Goal: Find specific page/section: Find specific page/section

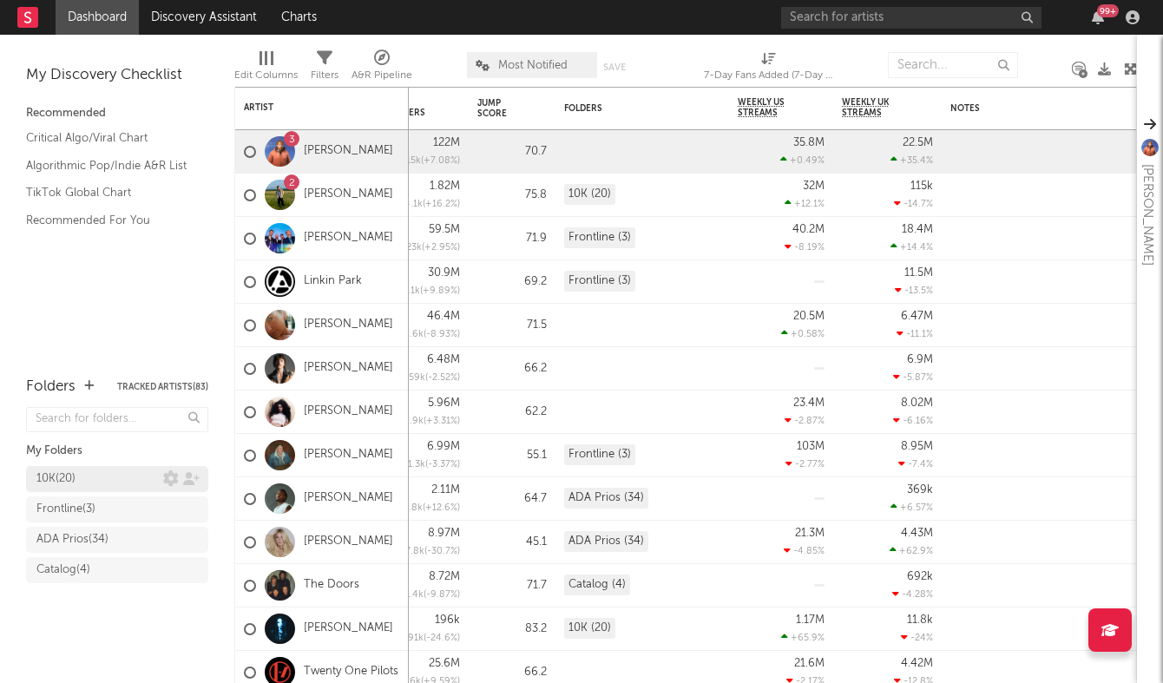
click at [65, 482] on div "10K ( 20 )" at bounding box center [55, 479] width 39 height 21
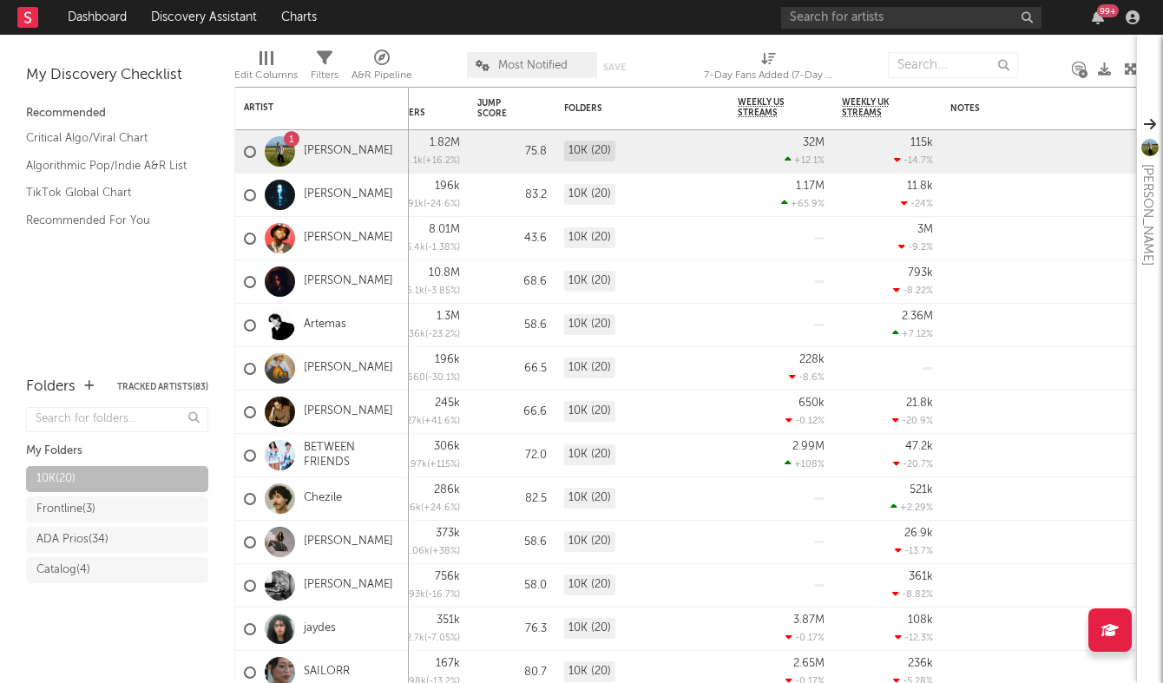
click at [17, 17] on rect at bounding box center [27, 17] width 21 height 21
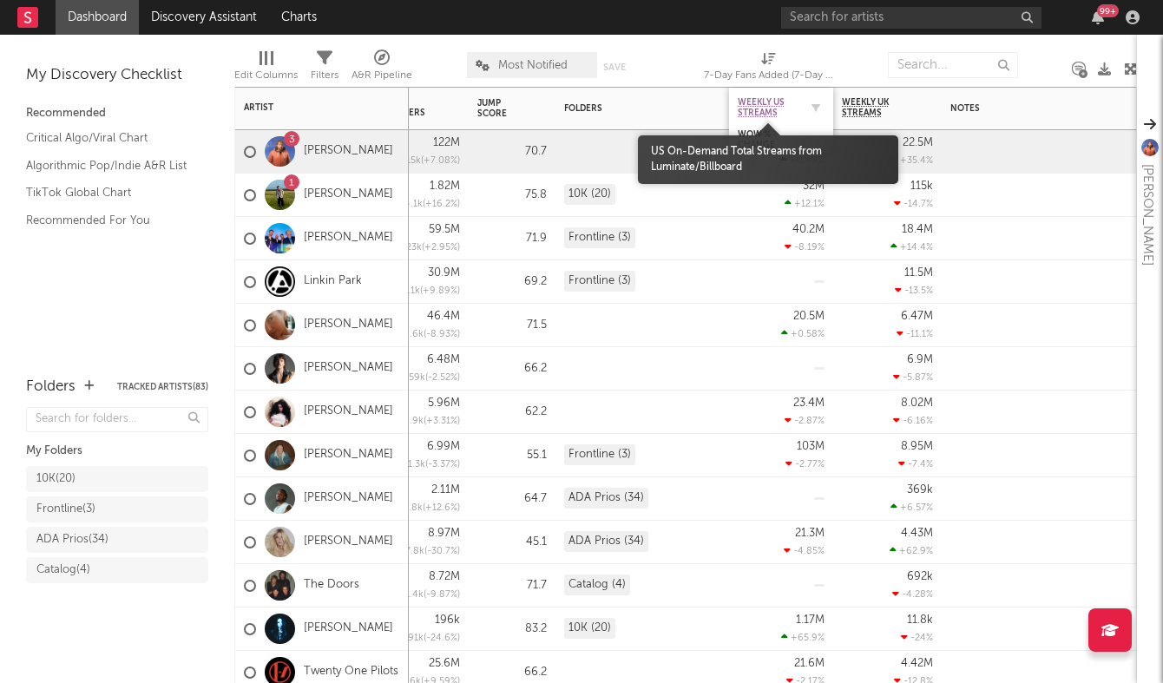
click at [768, 109] on span "Weekly US Streams" at bounding box center [768, 107] width 61 height 21
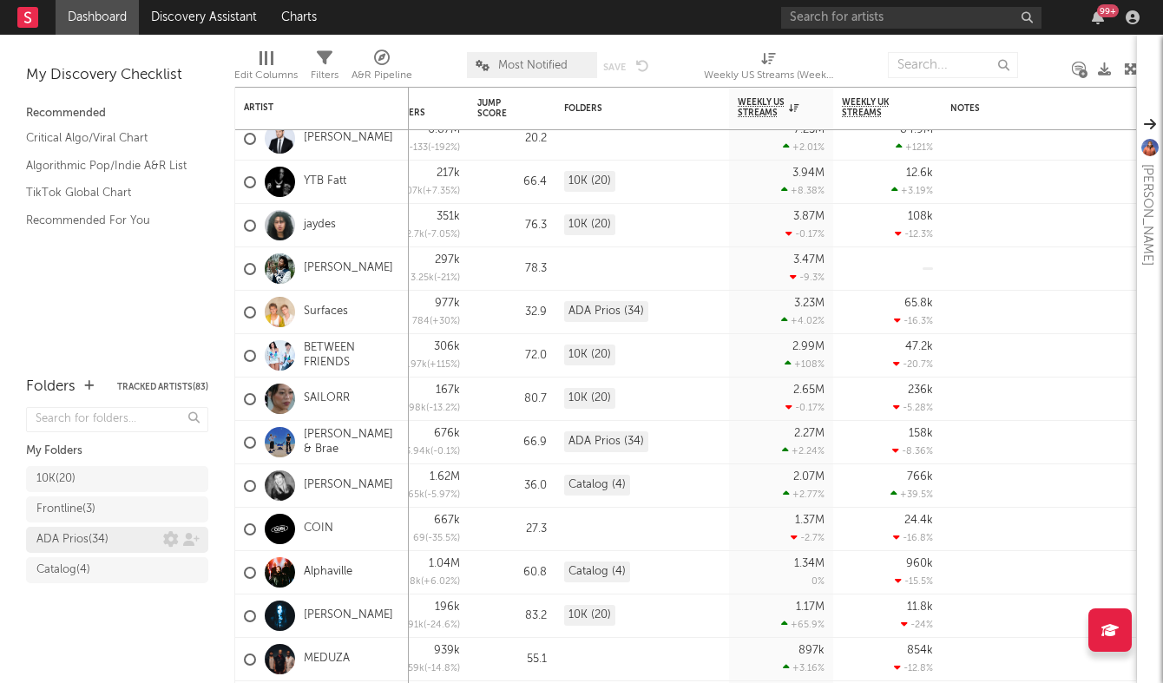
click at [87, 538] on div "ADA Prios ( 34 )" at bounding box center [72, 539] width 72 height 21
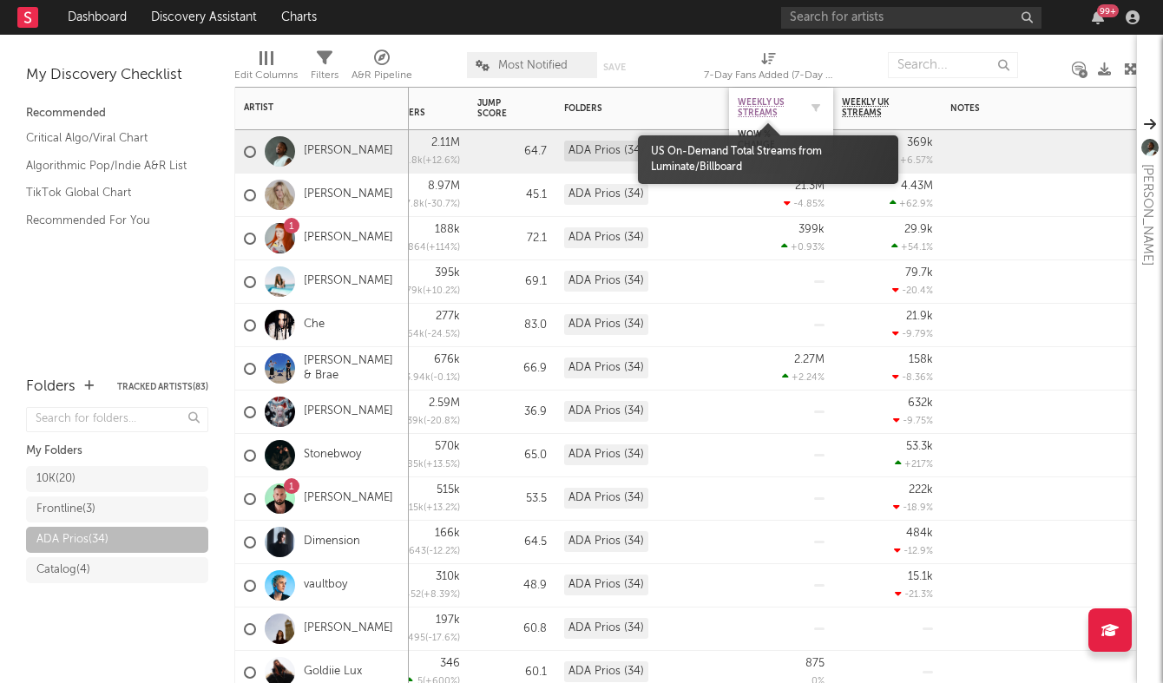
click at [768, 98] on span "Weekly US Streams" at bounding box center [768, 107] width 61 height 21
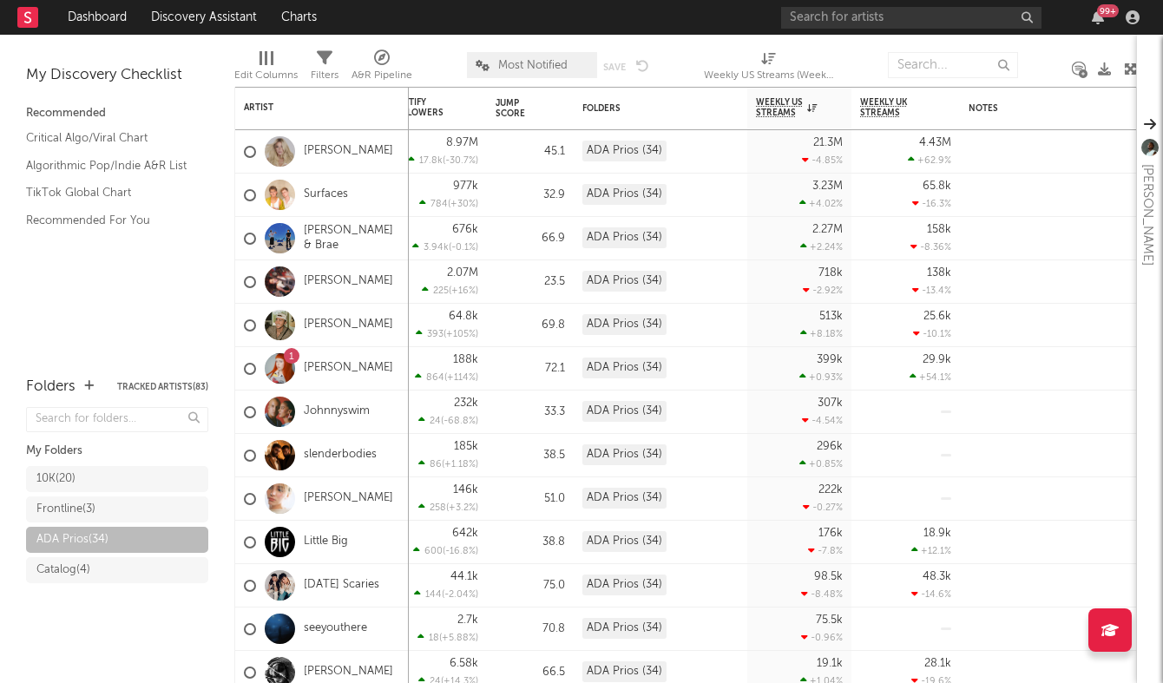
click at [129, 315] on div "My Discovery Checklist Recommended Critical Algo/Viral Chart Algorithmic Pop/In…" at bounding box center [117, 197] width 234 height 325
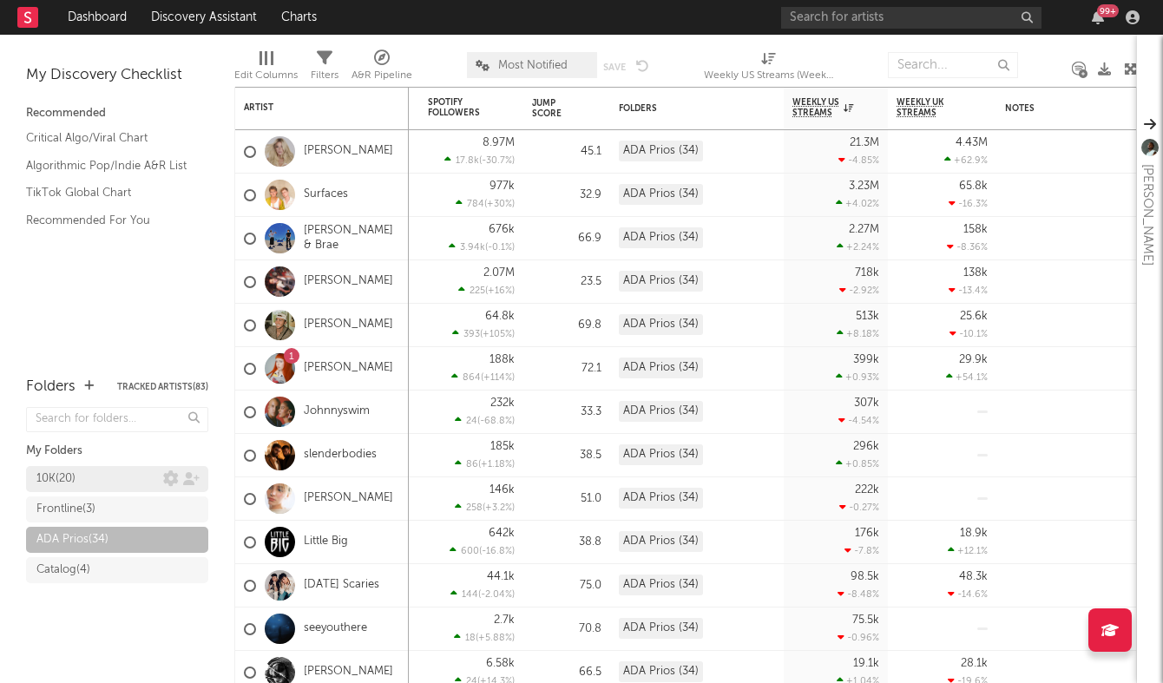
click at [76, 486] on div "10K ( 20 )" at bounding box center [55, 479] width 39 height 21
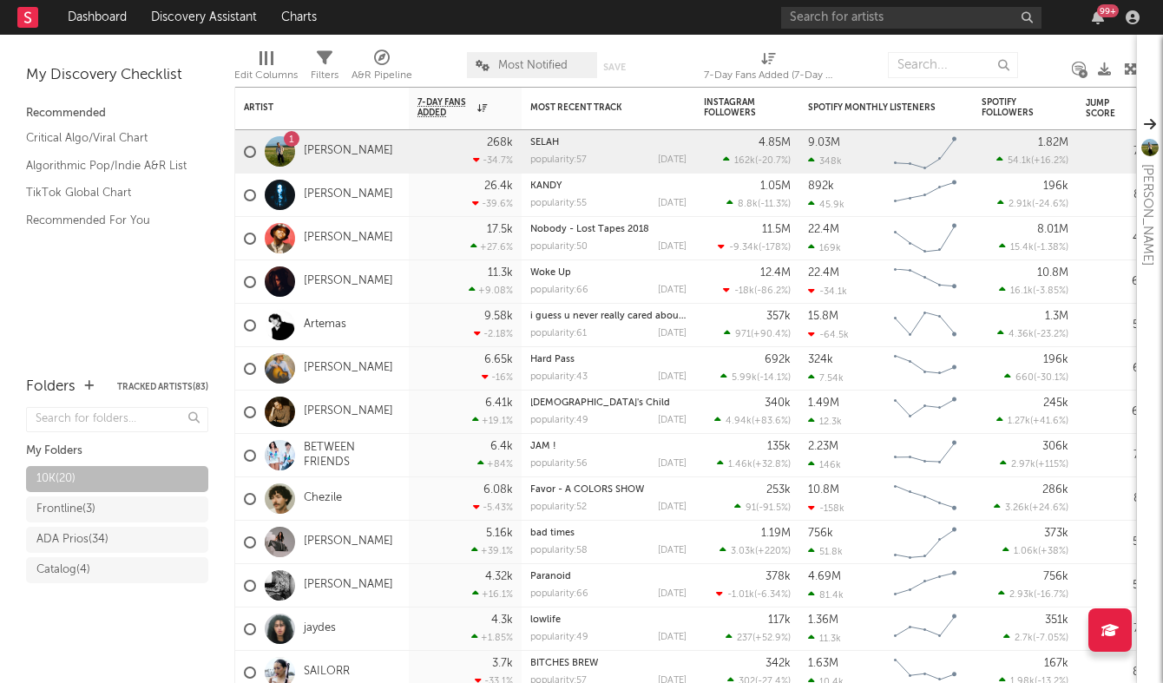
click at [74, 283] on div "My Discovery Checklist Recommended Critical Algo/Viral Chart Algorithmic Pop/In…" at bounding box center [117, 197] width 234 height 325
